Goal: Use online tool/utility: Use online tool/utility

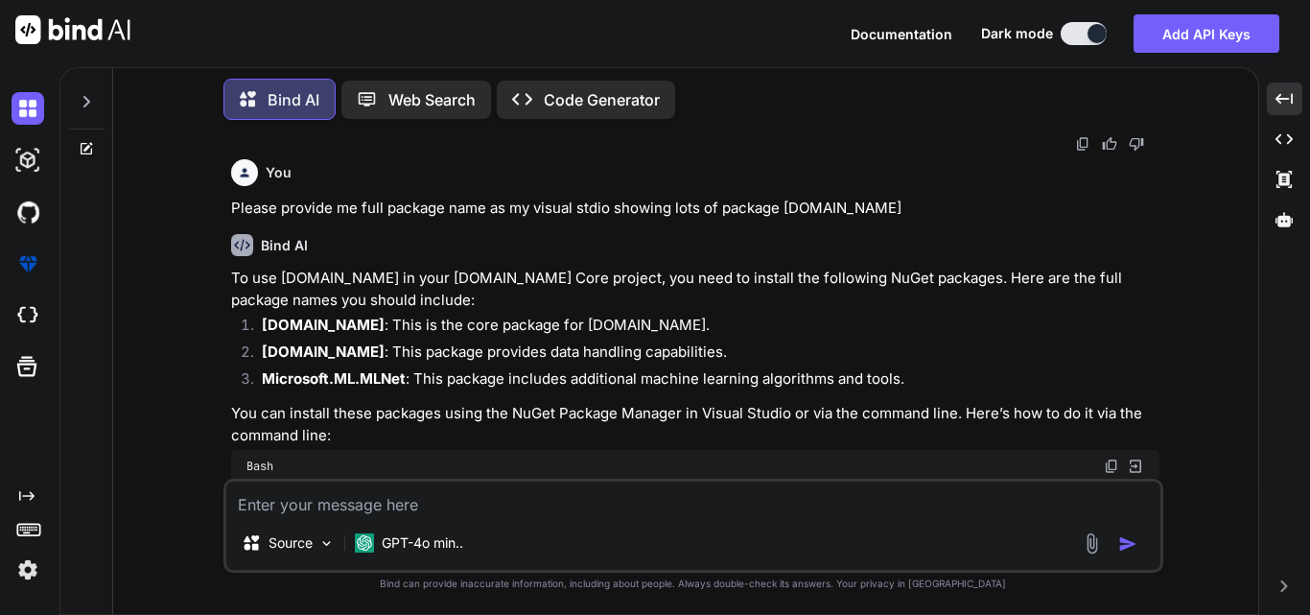
scroll to position [4755, 0]
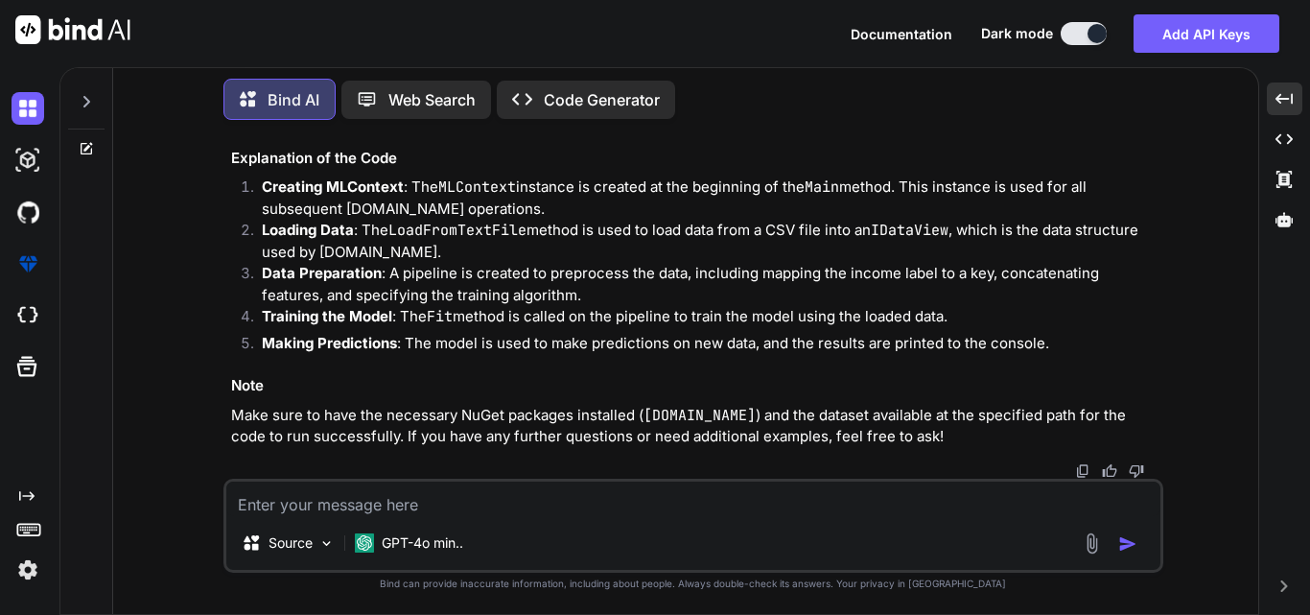
click at [1300, 580] on div "Created with Pixso." at bounding box center [1285, 586] width 36 height 12
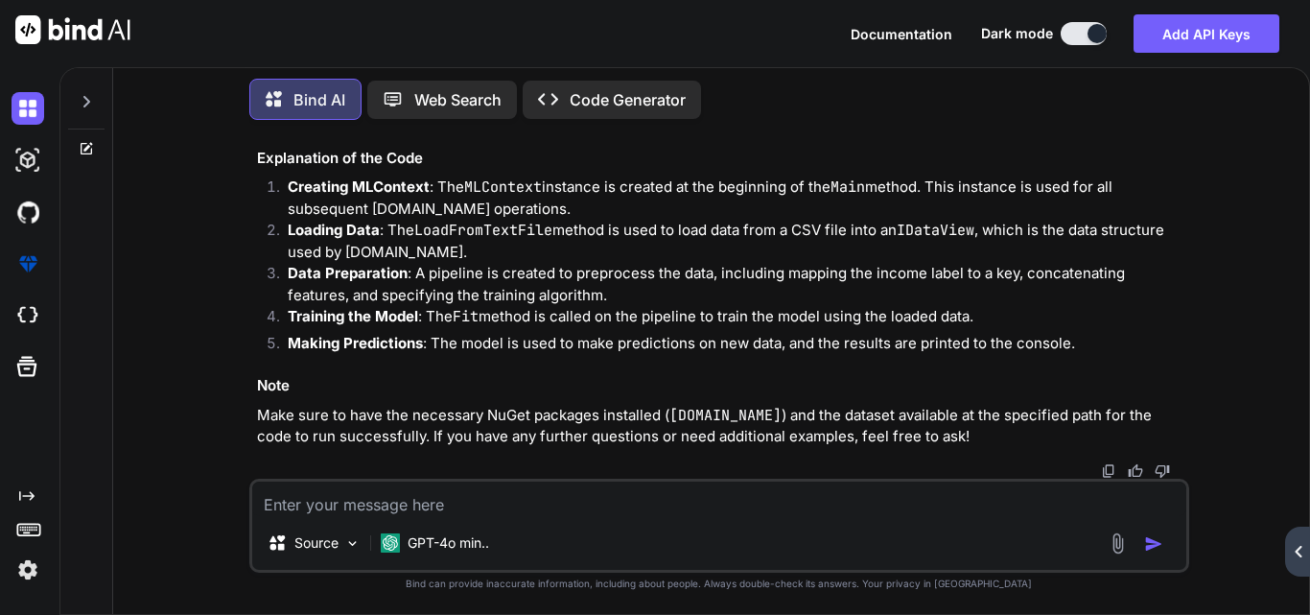
click at [1295, 555] on icon "Created with Pixso." at bounding box center [1299, 552] width 12 height 12
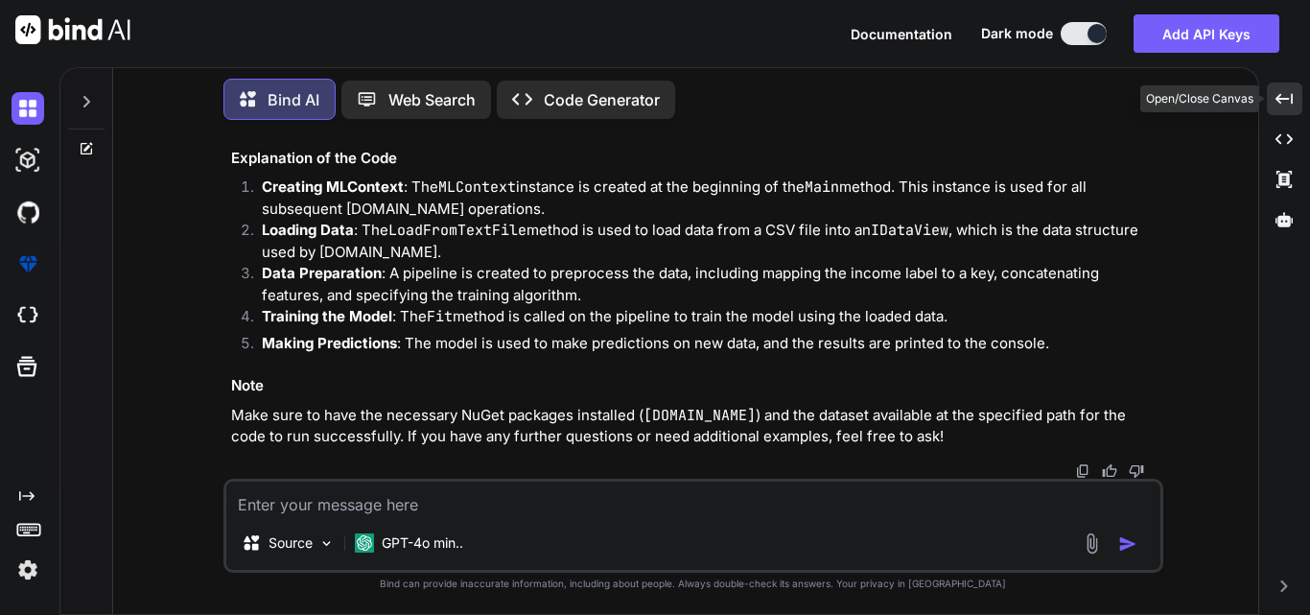
click at [1269, 101] on div "Created with Pixso." at bounding box center [1285, 99] width 36 height 33
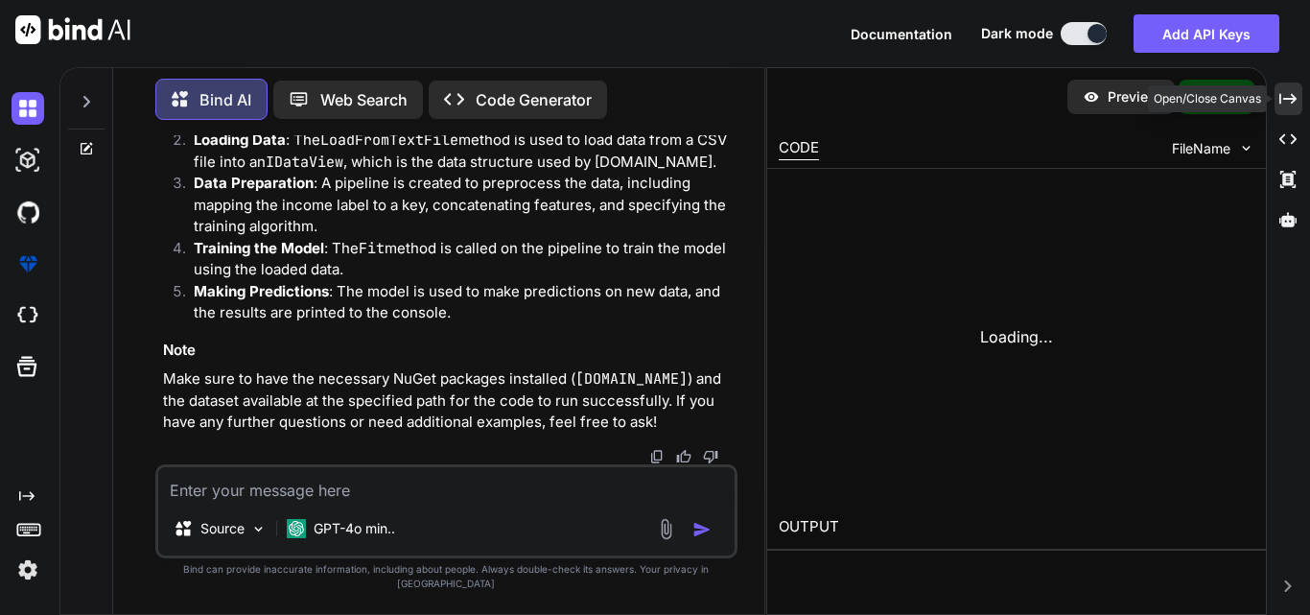
scroll to position [9273, 0]
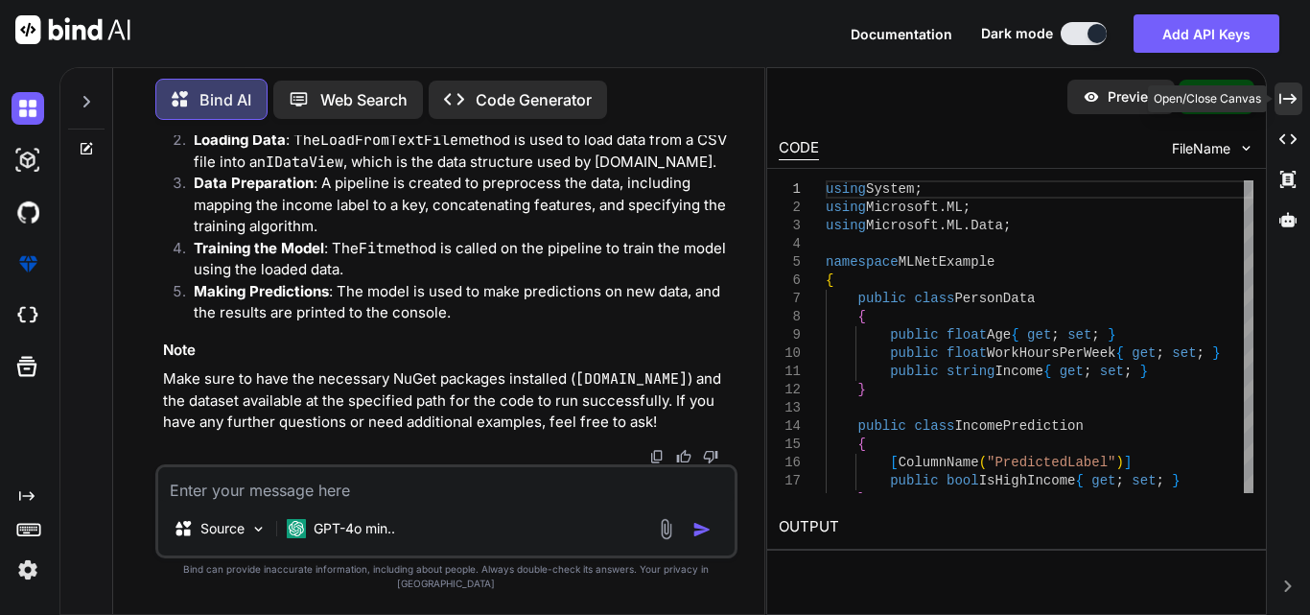
click at [1269, 101] on div at bounding box center [1270, 99] width 6 height 8
click at [1279, 98] on div "Created with Pixso." at bounding box center [1289, 99] width 28 height 33
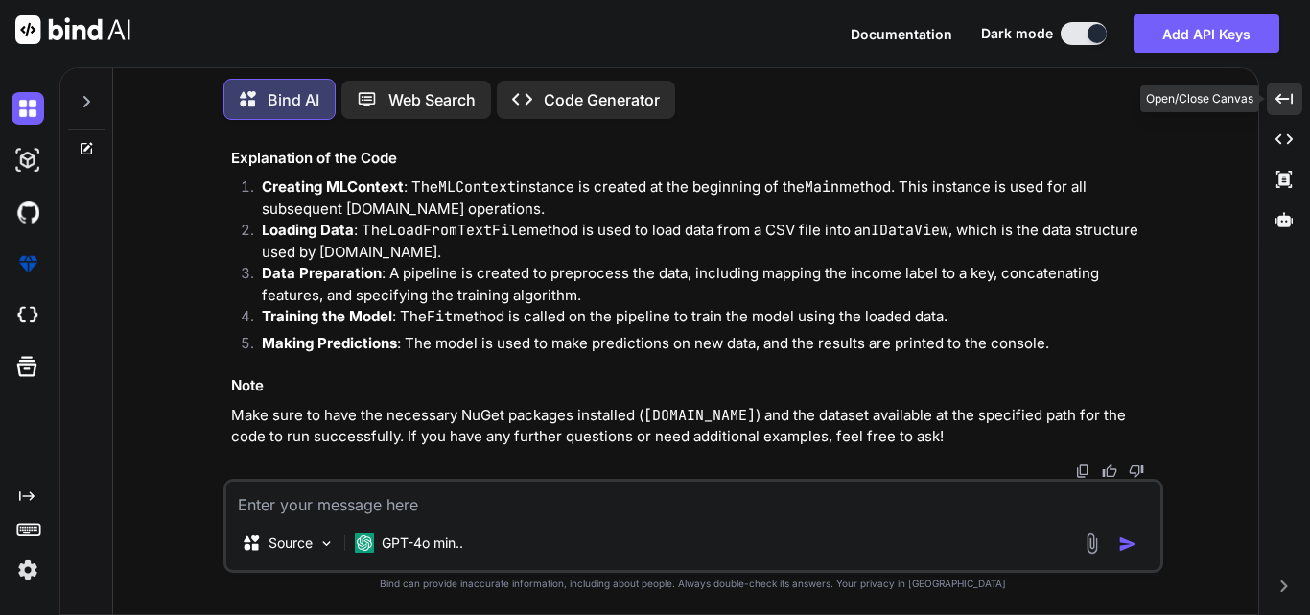
scroll to position [8880, 0]
click at [1295, 138] on div "Created with Pixso." at bounding box center [1285, 139] width 36 height 33
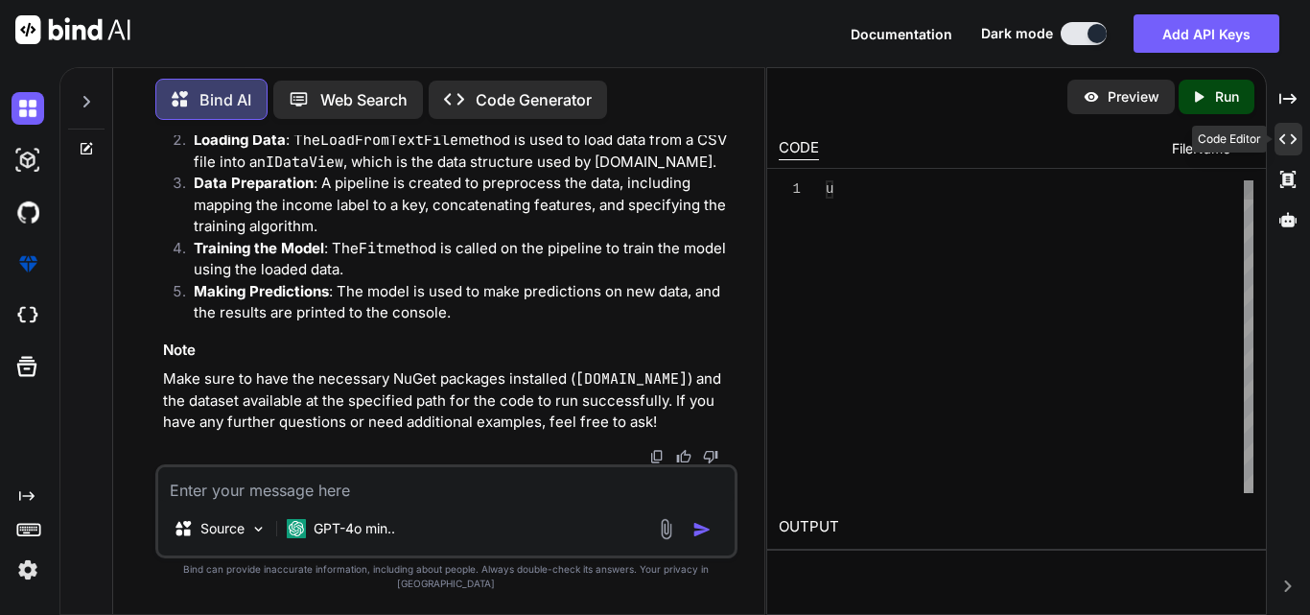
scroll to position [9273, 0]
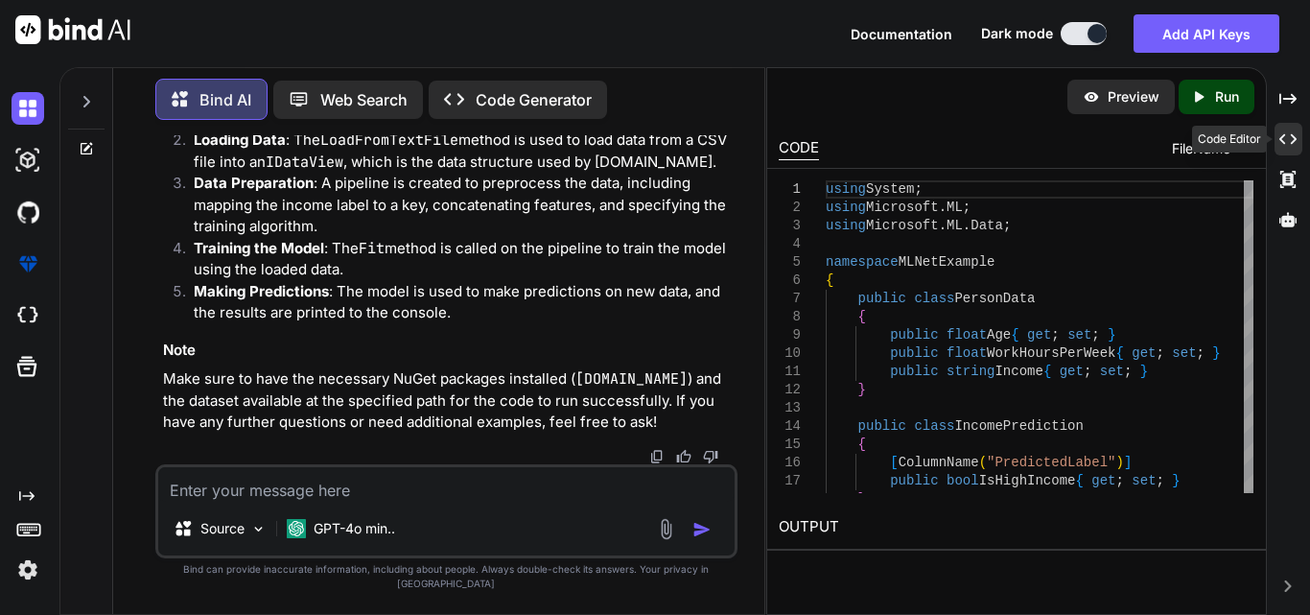
click at [1295, 138] on icon at bounding box center [1288, 139] width 17 height 11
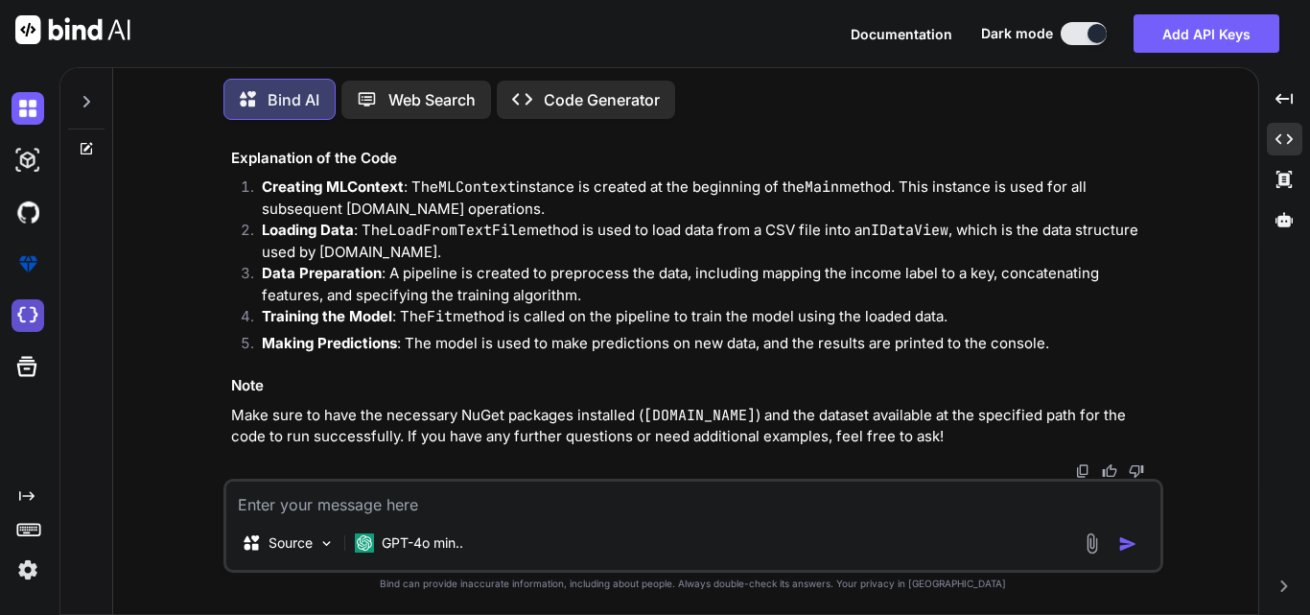
click at [25, 316] on img at bounding box center [28, 315] width 33 height 33
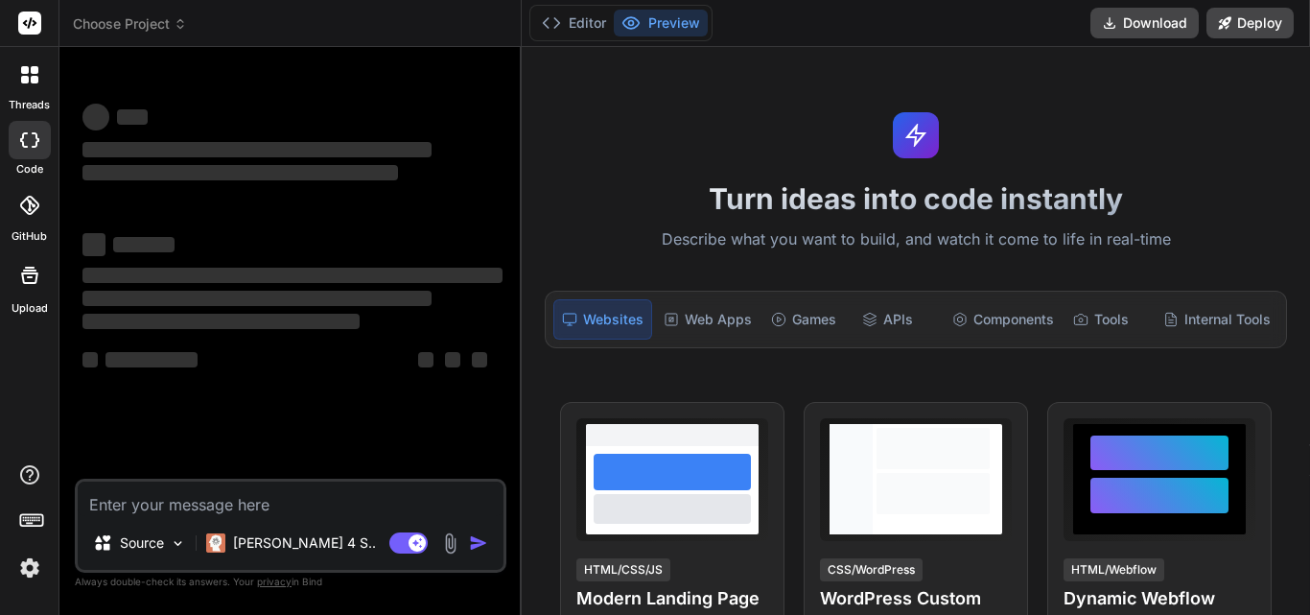
type textarea "x"
